Goal: Task Accomplishment & Management: Use online tool/utility

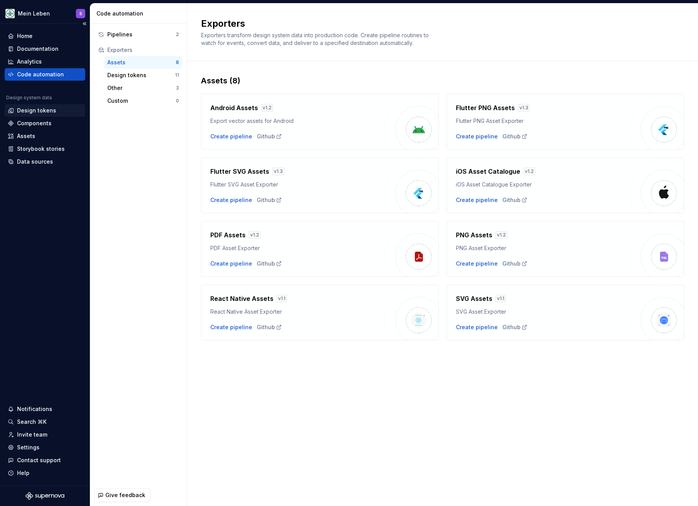
click at [45, 111] on div "Design tokens" at bounding box center [36, 111] width 39 height 8
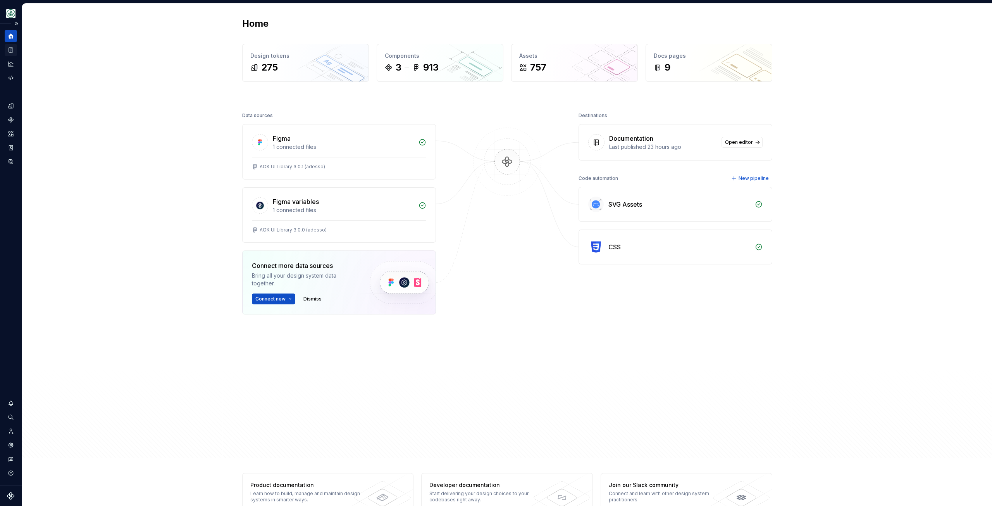
click at [10, 47] on icon "Documentation" at bounding box center [10, 49] width 7 height 7
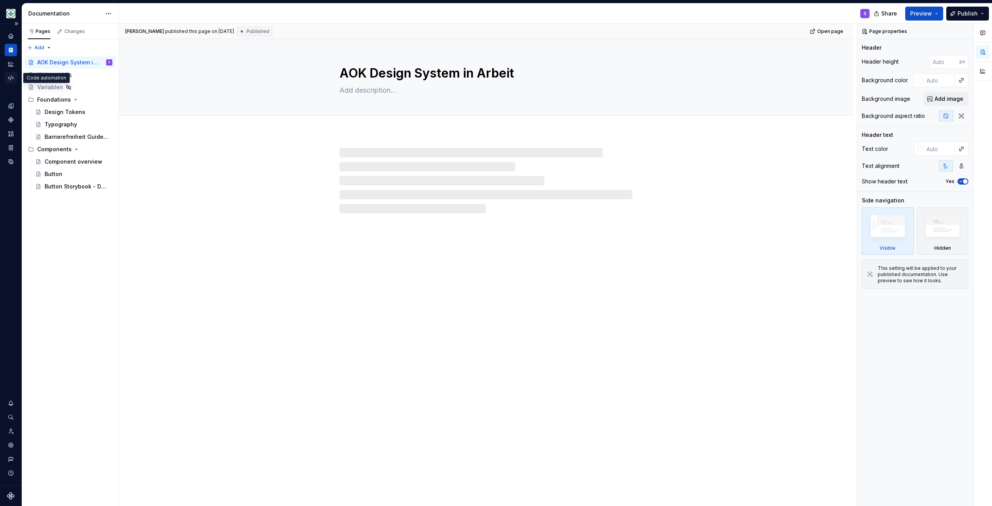
type textarea "*"
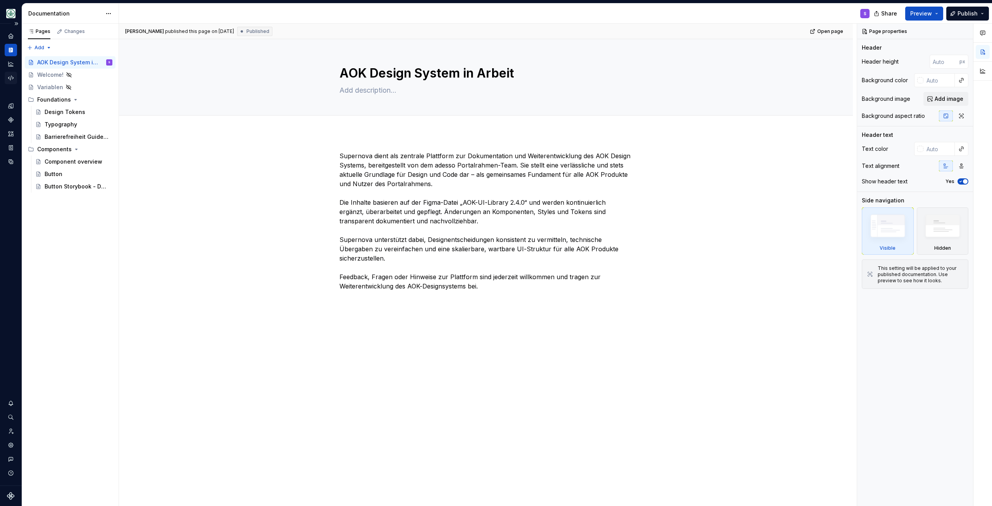
click at [11, 76] on icon "Code automation" at bounding box center [10, 78] width 5 height 5
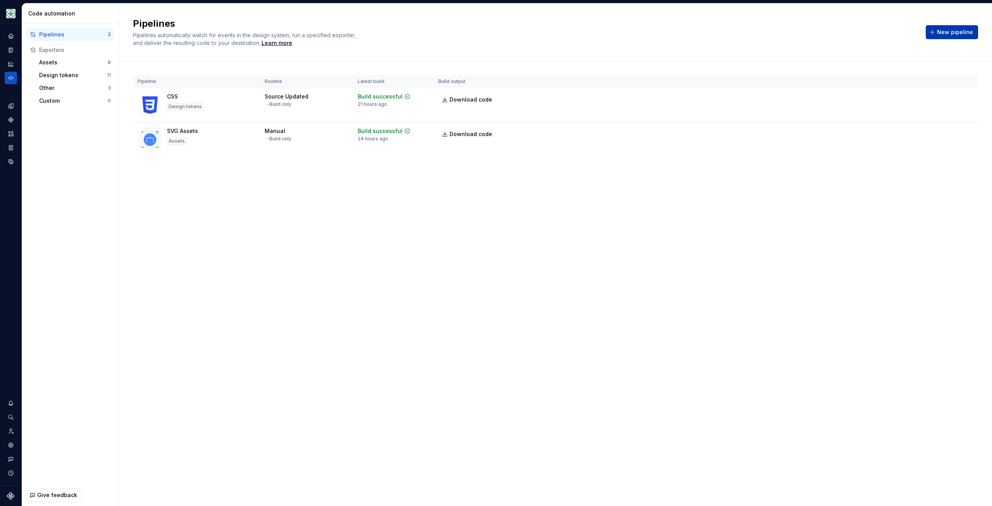
click at [969, 29] on span "New pipeline" at bounding box center [955, 32] width 36 height 8
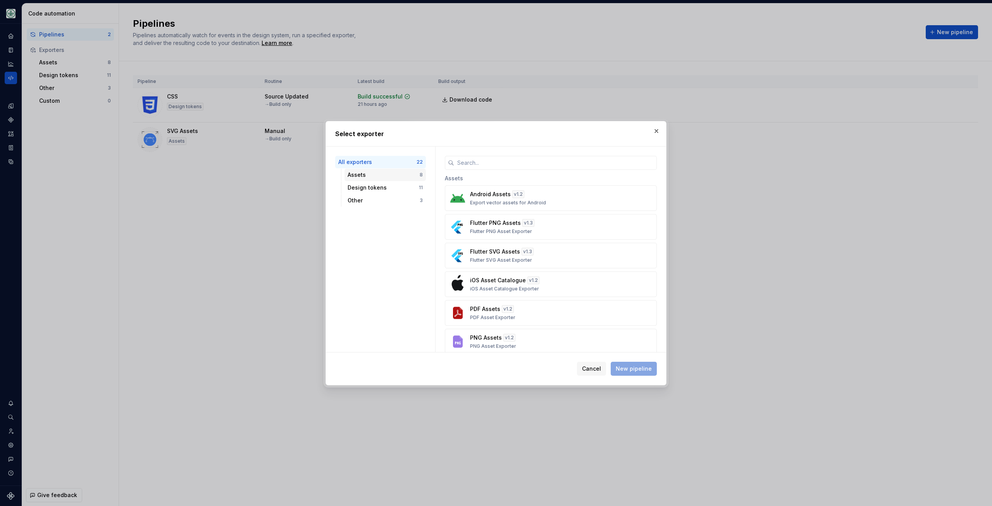
click at [367, 178] on div "Assets" at bounding box center [384, 175] width 72 height 8
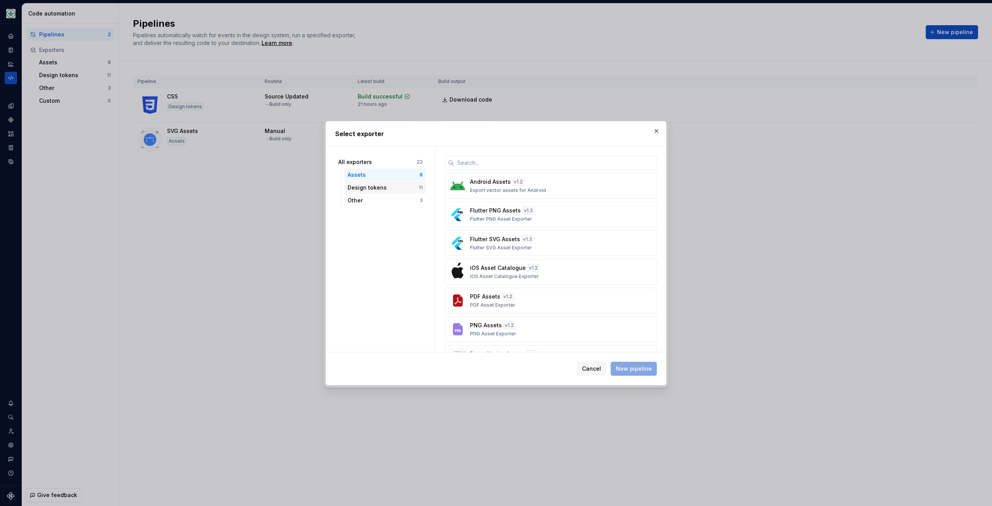
click at [373, 188] on div "Design tokens" at bounding box center [383, 188] width 71 height 8
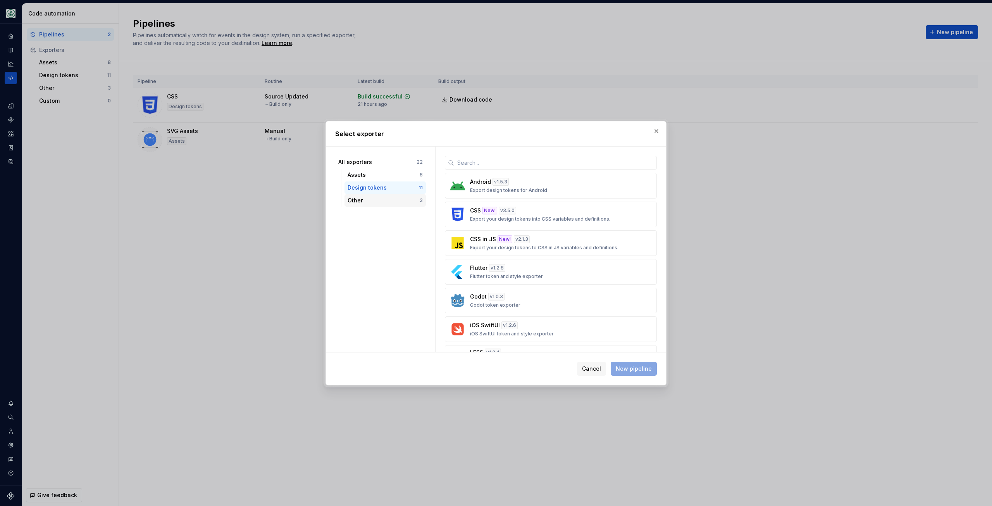
click at [367, 201] on div "Other" at bounding box center [384, 200] width 72 height 8
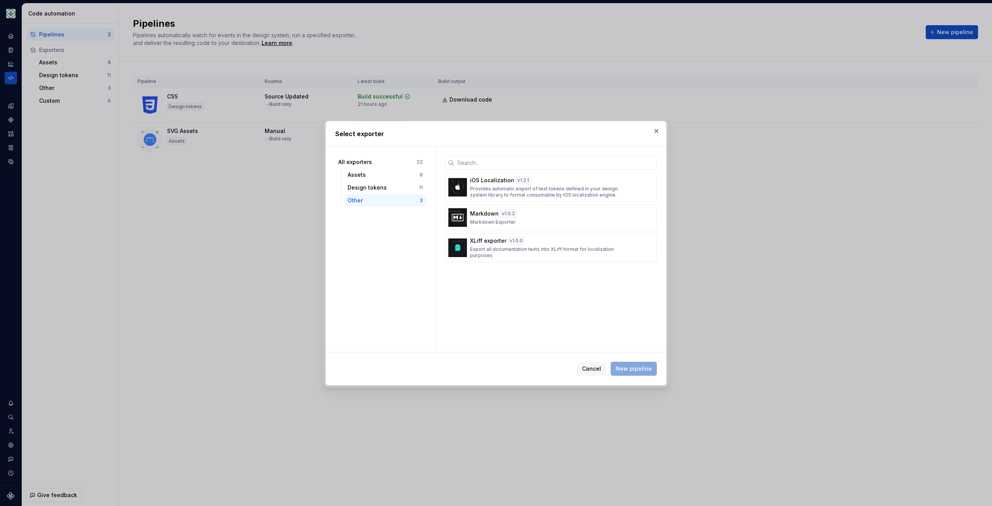
click at [370, 196] on div "Other" at bounding box center [384, 200] width 72 height 8
click at [374, 191] on div "Design tokens" at bounding box center [383, 188] width 71 height 8
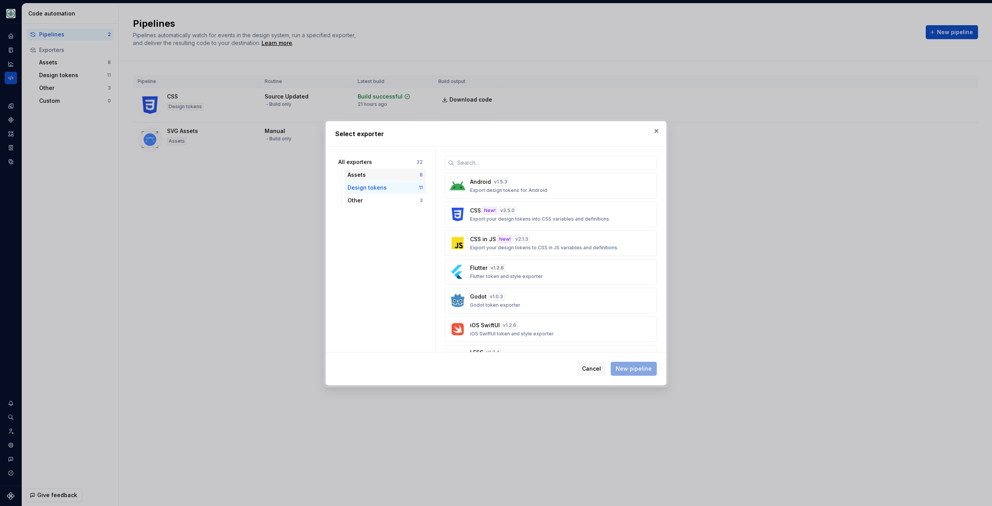
click at [363, 172] on div "Assets" at bounding box center [384, 175] width 72 height 8
click at [653, 132] on button "button" at bounding box center [656, 131] width 11 height 11
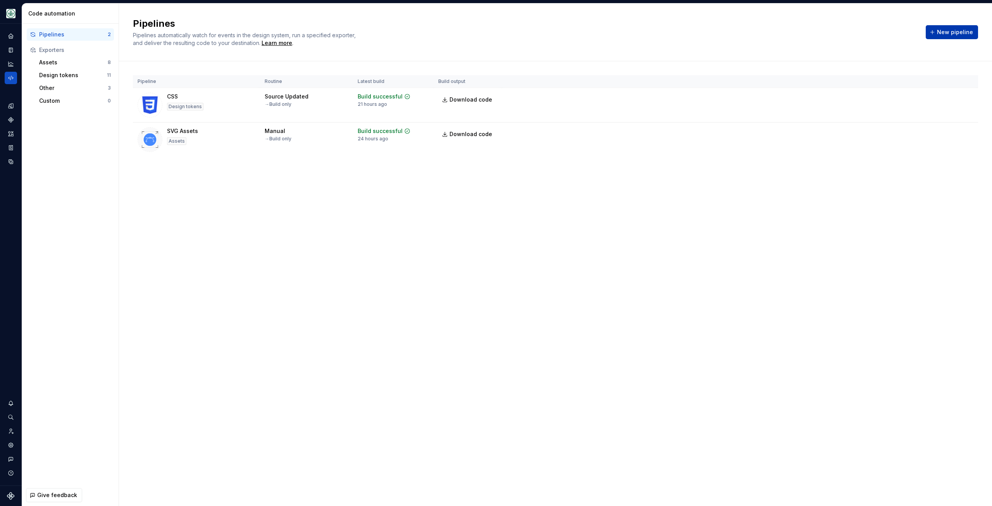
click at [950, 29] on span "New pipeline" at bounding box center [955, 32] width 36 height 8
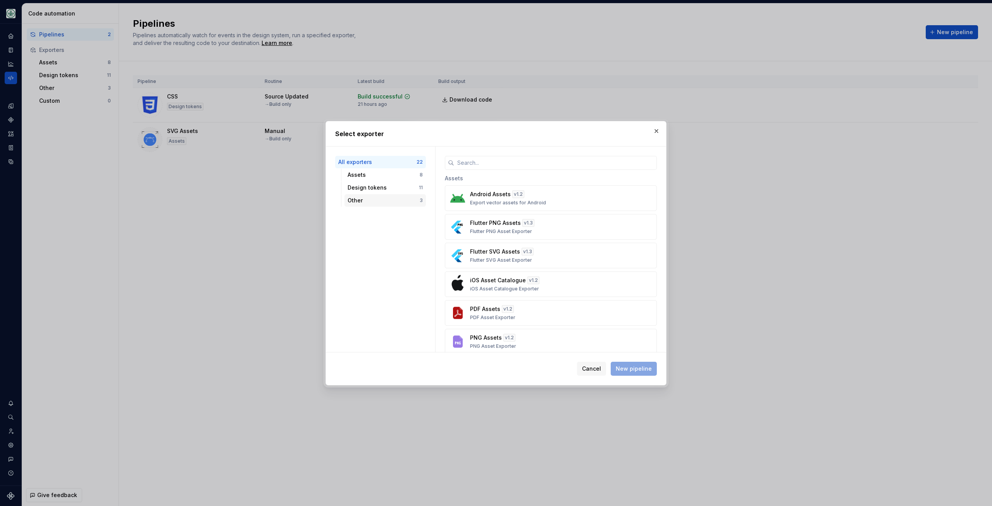
click at [369, 202] on div "Other" at bounding box center [384, 200] width 72 height 8
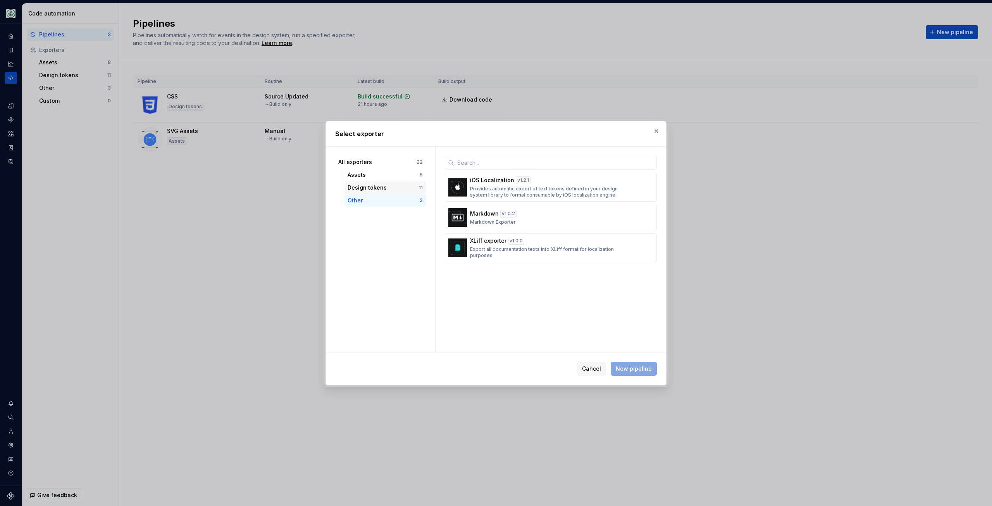
click at [387, 191] on div "Design tokens" at bounding box center [383, 188] width 71 height 8
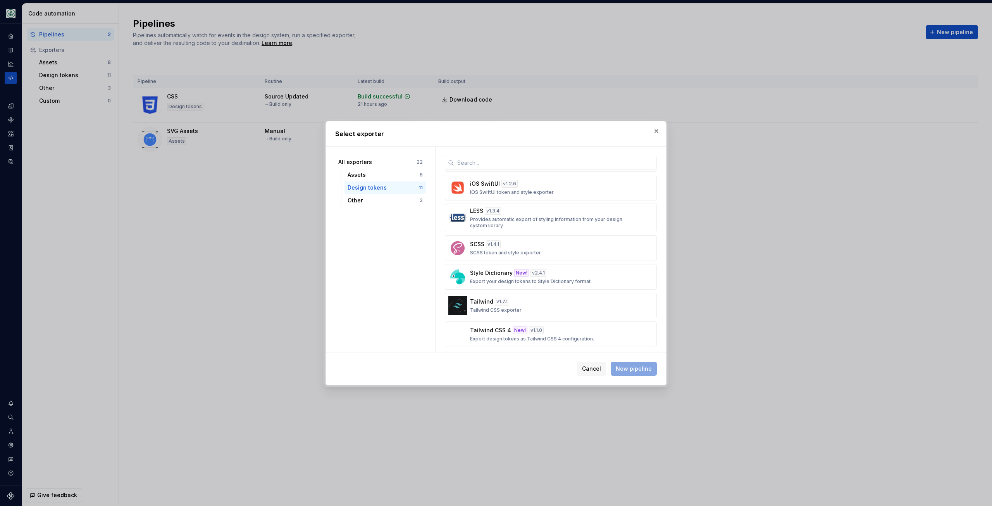
scroll to position [146, 0]
click at [372, 169] on div "Assets 8" at bounding box center [384, 175] width 81 height 12
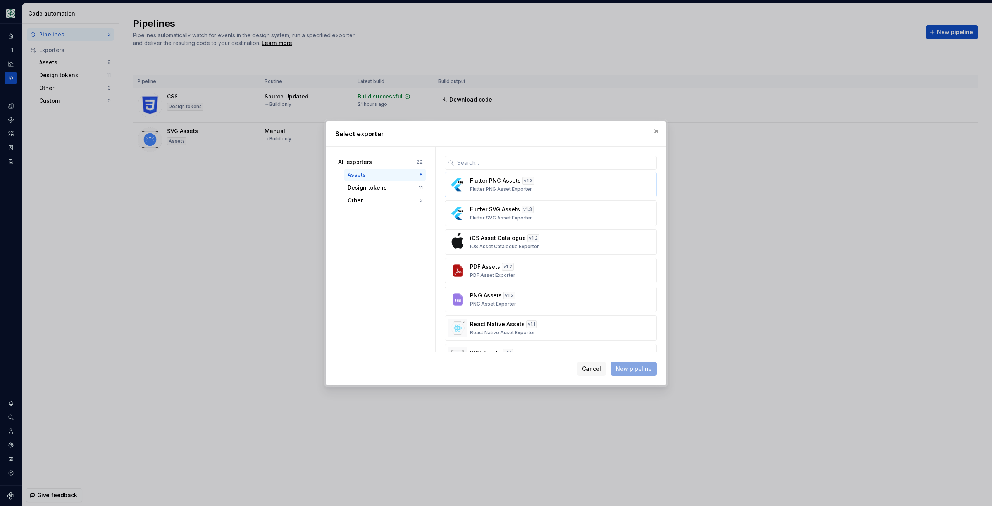
scroll to position [57, 0]
click at [656, 133] on button "button" at bounding box center [656, 131] width 11 height 11
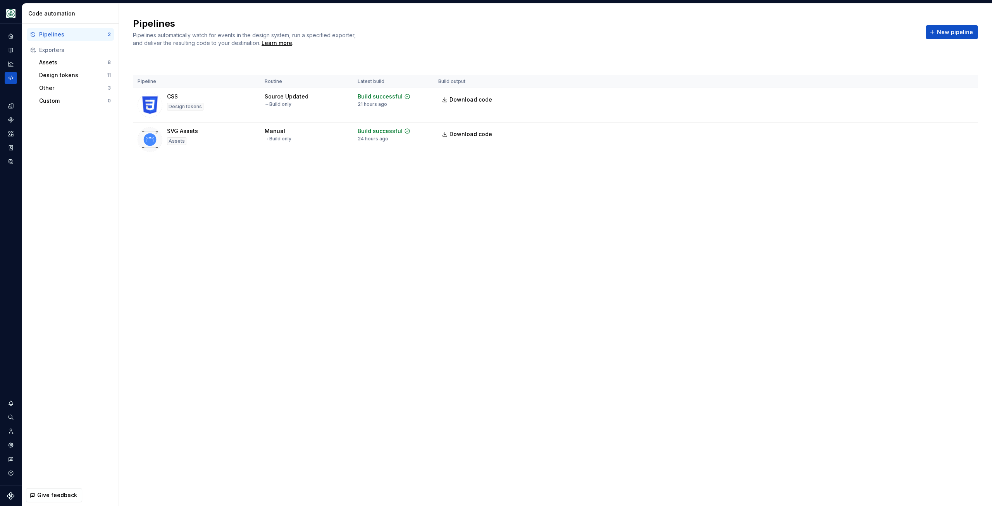
click at [414, 246] on div "Pipelines Pipelines automatically watch for events in the design system, run a …" at bounding box center [555, 254] width 873 height 502
click at [498, 236] on div "Pipelines Pipelines automatically watch for events in the design system, run a …" at bounding box center [555, 254] width 873 height 502
